Goal: Task Accomplishment & Management: Use online tool/utility

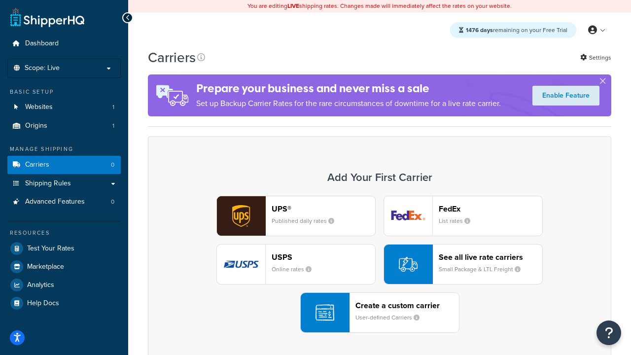
click at [380, 265] on div "UPS® Published daily rates FedEx List rates USPS Online rates See all live rate…" at bounding box center [379, 264] width 443 height 137
click at [491, 209] on header "FedEx" at bounding box center [491, 208] width 104 height 9
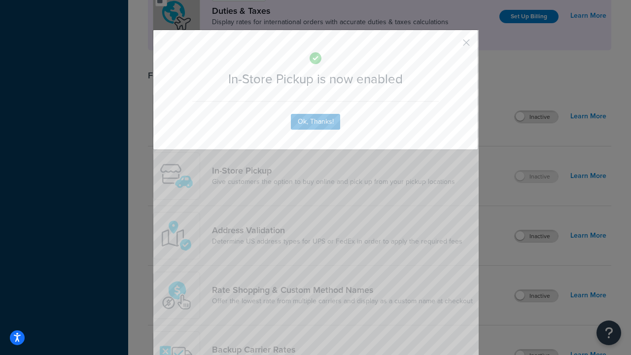
click at [452, 46] on button "button" at bounding box center [452, 46] width 2 height 2
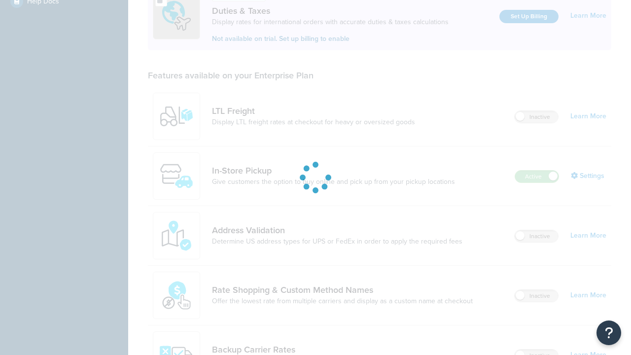
scroll to position [302, 0]
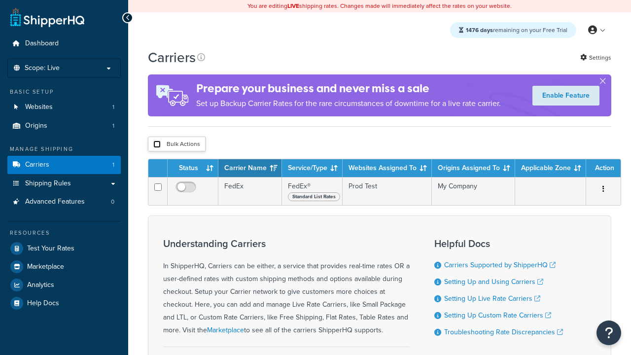
click at [157, 145] on input "checkbox" at bounding box center [156, 144] width 7 height 7
checkbox input "true"
click at [0, 0] on button "Delete" at bounding box center [0, 0] width 0 height 0
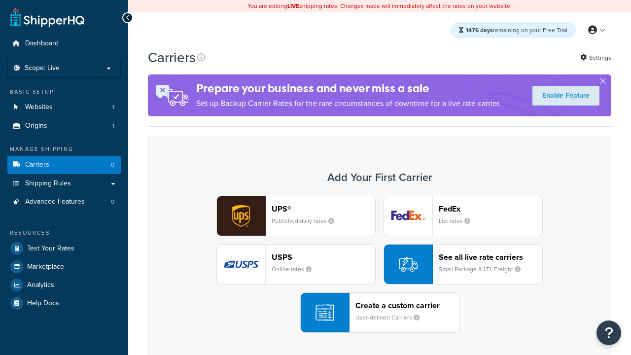
click at [380, 265] on div "UPS® Published daily rates FedEx List rates USPS Online rates See all live rate…" at bounding box center [379, 264] width 443 height 137
click at [380, 313] on div "Create a custom carrier User-defined Carriers" at bounding box center [408, 313] width 104 height 24
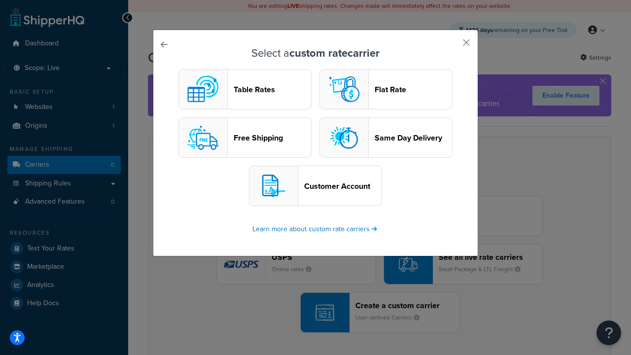
click at [245, 90] on header "Table Rates" at bounding box center [272, 89] width 77 height 9
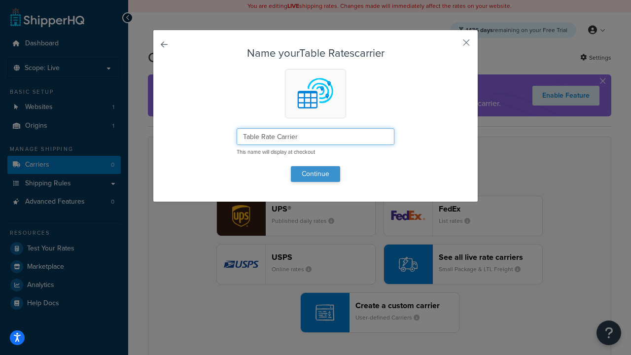
type input "Table Rate Carrier"
click at [316, 174] on button "Continue" at bounding box center [315, 174] width 49 height 16
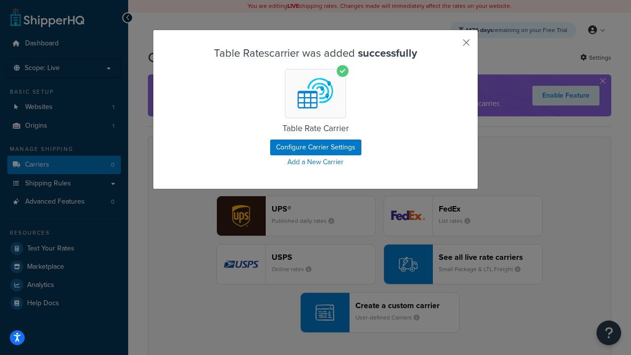
click at [452, 46] on button "button" at bounding box center [452, 46] width 2 height 2
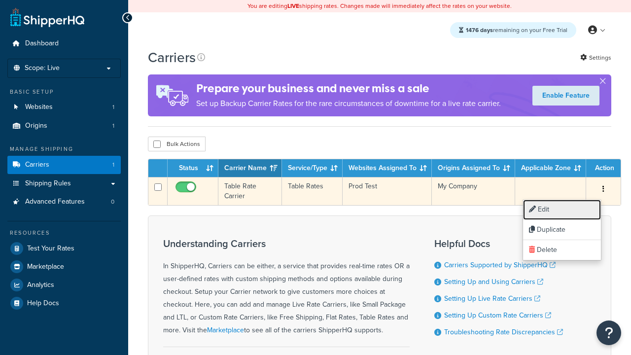
click at [562, 210] on link "Edit" at bounding box center [562, 210] width 78 height 20
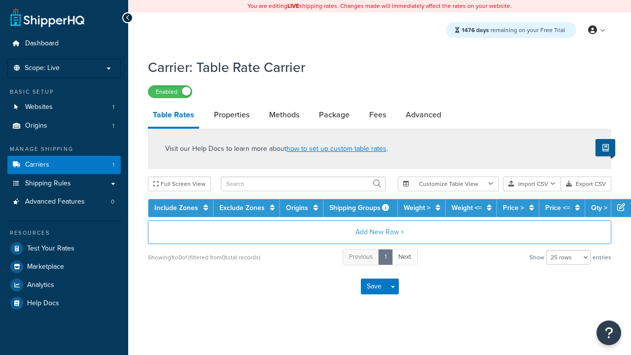
select select "25"
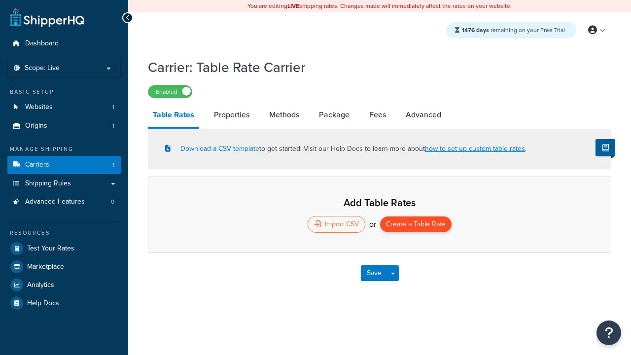
click at [416, 225] on button "Create a Table Rate" at bounding box center [416, 225] width 72 height 16
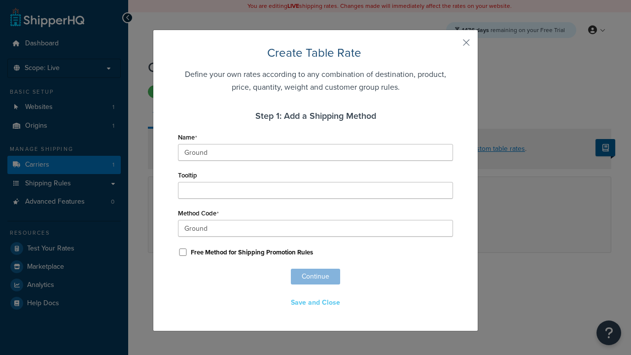
scroll to position [616, 0]
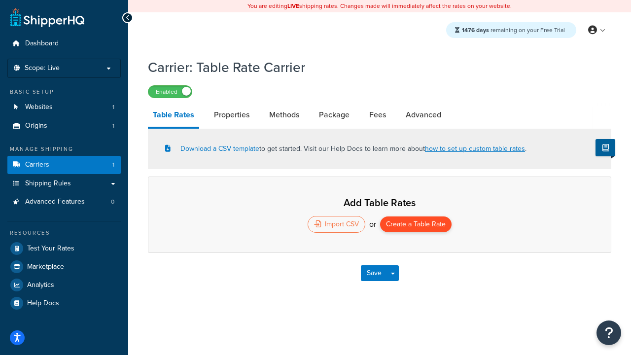
select select "25"
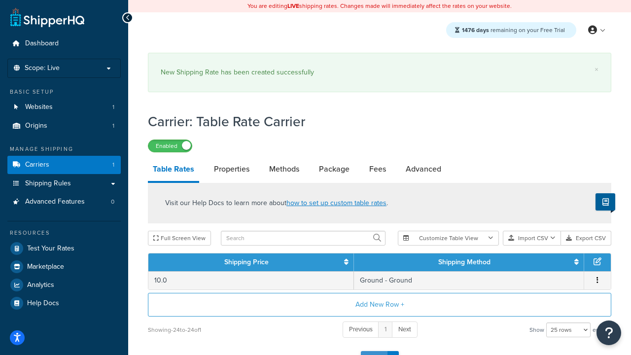
click at [374, 351] on button "Save" at bounding box center [374, 359] width 27 height 16
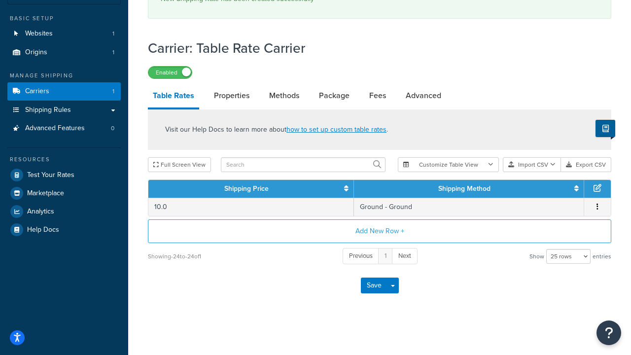
scroll to position [0, 0]
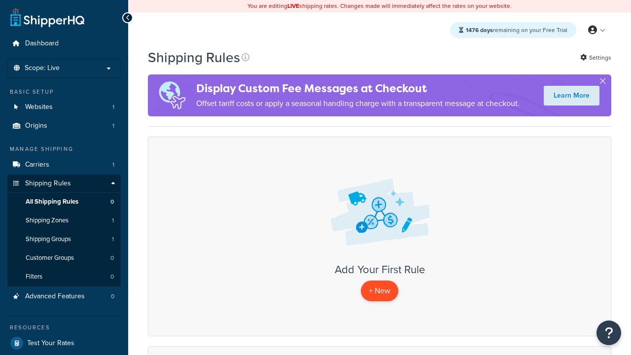
click at [379, 291] on p "+ New" at bounding box center [379, 291] width 37 height 20
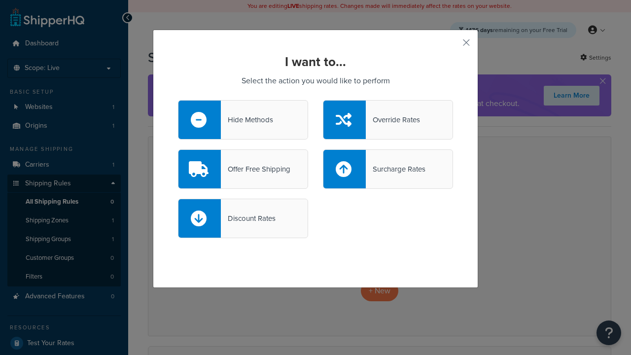
click at [388, 120] on div "Override Rates" at bounding box center [393, 120] width 54 height 14
click at [0, 0] on input "Override Rates" at bounding box center [0, 0] width 0 height 0
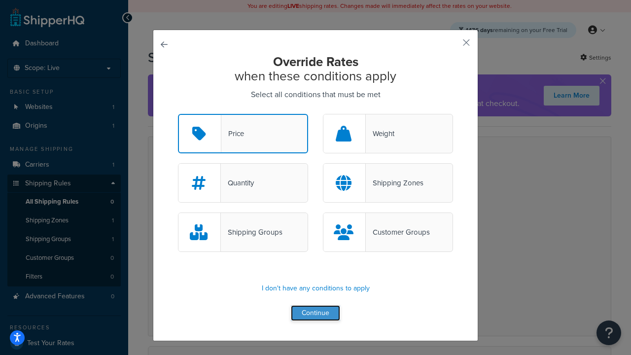
click at [316, 314] on button "Continue" at bounding box center [315, 313] width 49 height 16
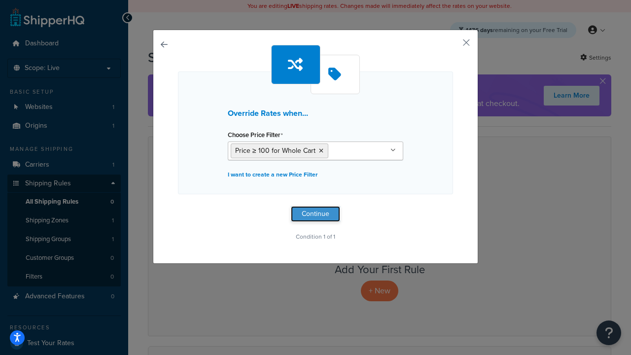
click at [316, 214] on button "Continue" at bounding box center [315, 214] width 49 height 16
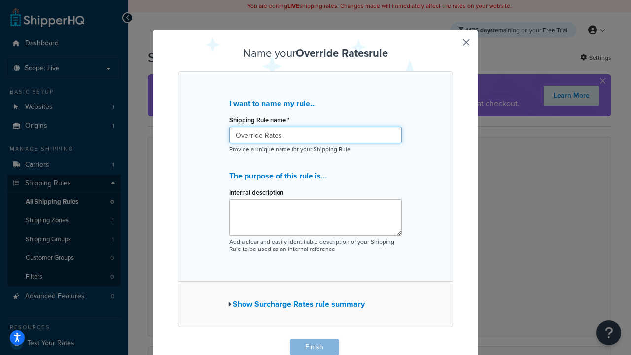
type input "Override Rates"
click at [314, 347] on button "Finish" at bounding box center [314, 347] width 49 height 16
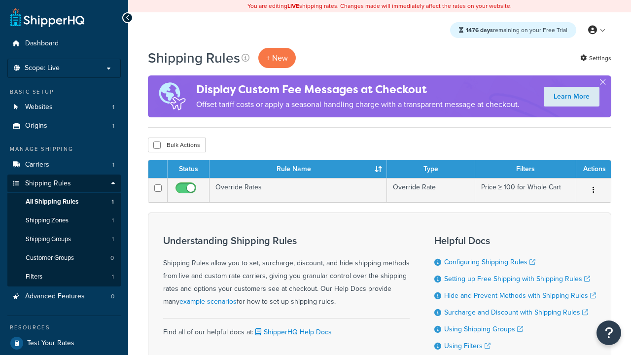
click at [188, 170] on th "Status" at bounding box center [189, 169] width 42 height 18
click at [298, 170] on th "Rule Name" at bounding box center [299, 169] width 178 height 18
click at [431, 170] on th "Type" at bounding box center [431, 169] width 88 height 18
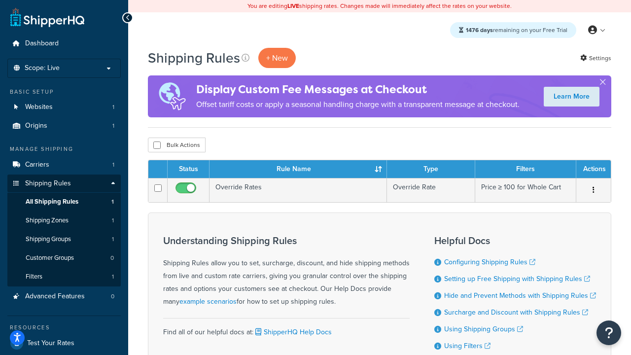
click at [431, 170] on th "Type" at bounding box center [431, 169] width 88 height 18
click at [526, 170] on th "Filters" at bounding box center [525, 169] width 101 height 18
click at [593, 170] on th "Actions" at bounding box center [594, 169] width 35 height 18
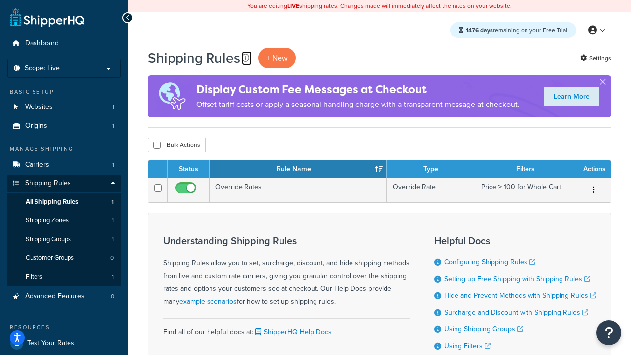
click at [244, 58] on icon at bounding box center [246, 58] width 8 height 8
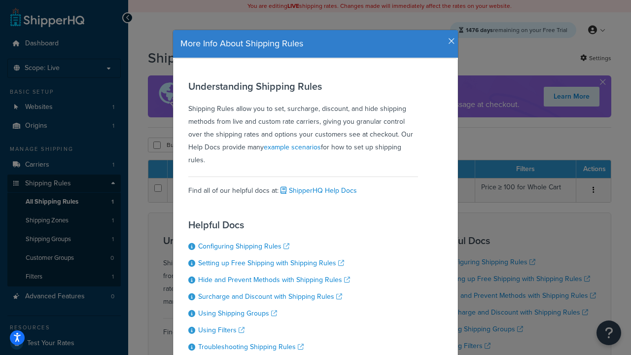
click at [449, 37] on icon "button" at bounding box center [451, 41] width 7 height 9
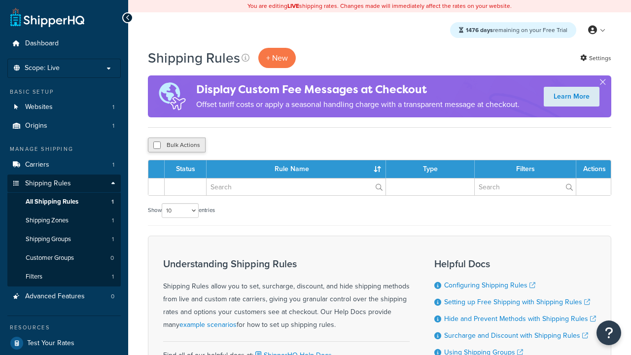
click at [176, 146] on button "Bulk Actions" at bounding box center [177, 145] width 58 height 15
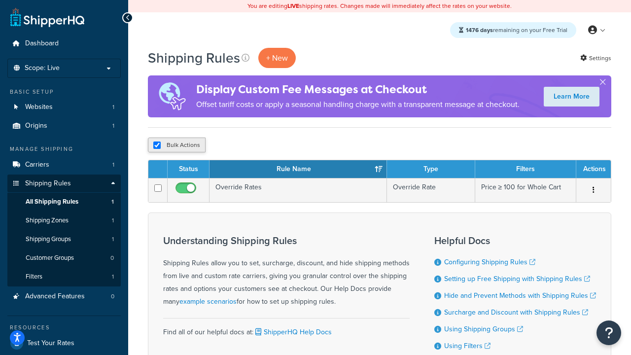
click at [176, 146] on button "Bulk Actions" at bounding box center [177, 145] width 58 height 15
checkbox input "true"
click at [262, 146] on button "Delete" at bounding box center [263, 145] width 34 height 15
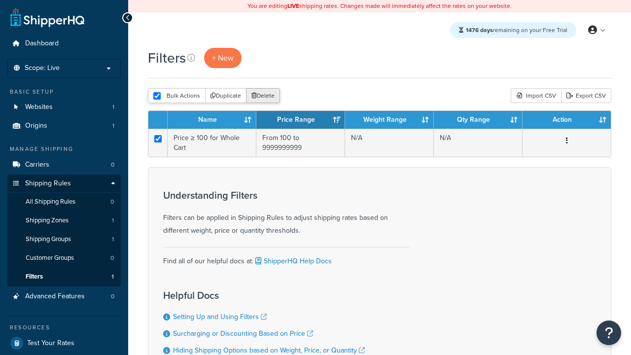
click at [262, 97] on button "Delete" at bounding box center [263, 95] width 34 height 15
